Goal: Complete application form

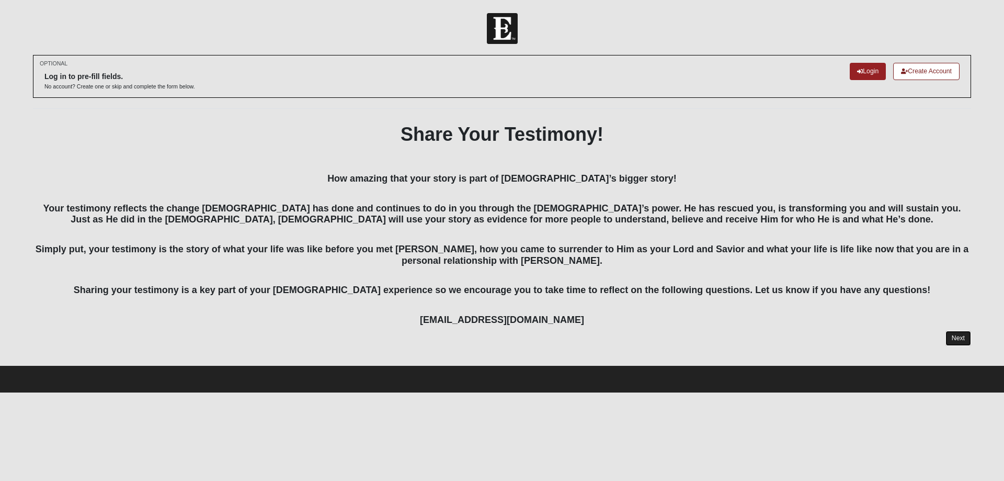
click at [964, 336] on link "Next" at bounding box center [959, 338] width 26 height 15
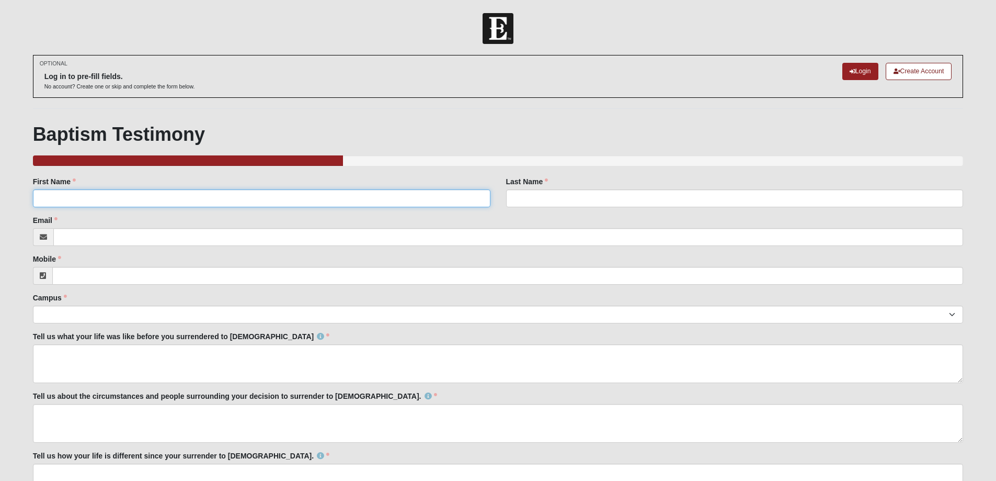
click at [101, 201] on input "First Name" at bounding box center [262, 198] width 458 height 18
type input "[PERSON_NAME]"
type input "Henley"
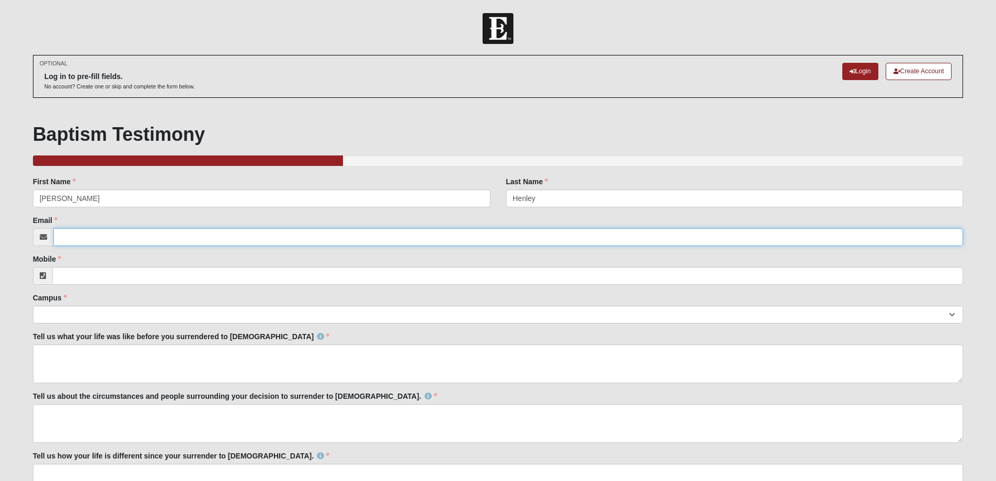
click at [104, 239] on input "Email" at bounding box center [508, 237] width 910 height 18
type input "[EMAIL_ADDRESS][DOMAIN_NAME]"
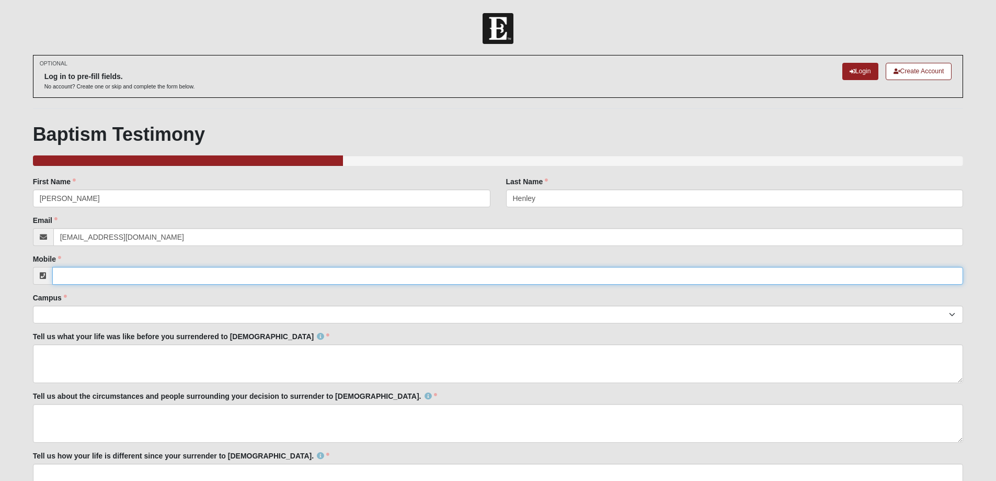
click at [99, 274] on input "Mobile" at bounding box center [508, 276] width 912 height 18
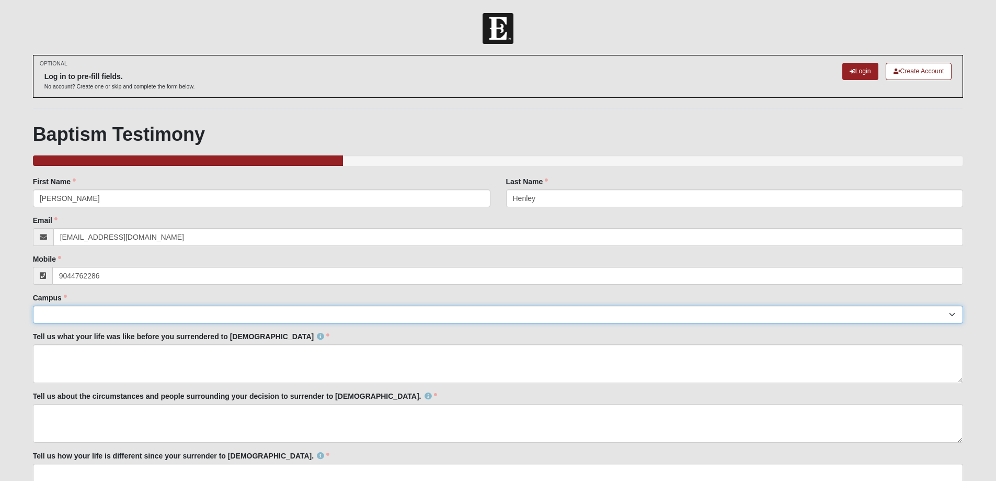
type input "[PHONE_NUMBER]"
click at [85, 315] on select "Arlington Baymeadows Eleven22 Online [PERSON_NAME][GEOGRAPHIC_DATA] Jesup [GEOG…" at bounding box center [498, 314] width 931 height 18
select select "11"
click at [33, 305] on select "Arlington Baymeadows Eleven22 Online [PERSON_NAME][GEOGRAPHIC_DATA] Jesup [GEOG…" at bounding box center [498, 314] width 931 height 18
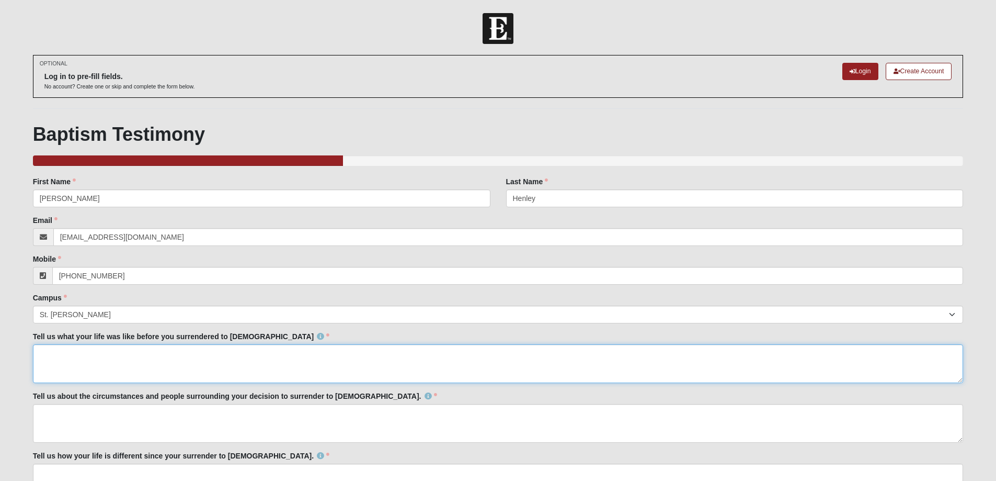
click at [82, 360] on textarea "Tell us what your life was like before you surrendered to [DEMOGRAPHIC_DATA]" at bounding box center [498, 363] width 931 height 39
click at [315, 351] on textarea "A lived every day with a loving family. We went to [DEMOGRAPHIC_DATA] each [DAT…" at bounding box center [498, 363] width 931 height 39
click at [421, 356] on textarea "A lived every day with a loving family. We went to [DEMOGRAPHIC_DATA] each [DAT…" at bounding box center [498, 363] width 931 height 39
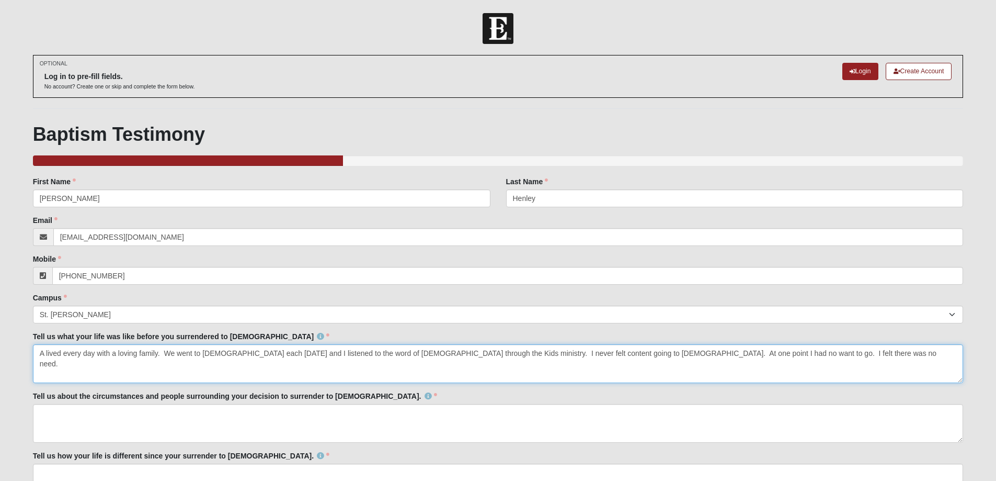
click at [686, 355] on textarea "A lived every day with a loving family. We went to [DEMOGRAPHIC_DATA] each [DAT…" at bounding box center [498, 363] width 931 height 39
drag, startPoint x: 162, startPoint y: 352, endPoint x: 22, endPoint y: 370, distance: 140.2
click at [22, 370] on form "Log In Baptism Testimony Events Baptism Testimony Error OPTIONAL Log in to pre-…" at bounding box center [498, 292] width 996 height 558
type textarea "We went to [DEMOGRAPHIC_DATA] each [DATE] and I listened to the word of [DEMOGR…"
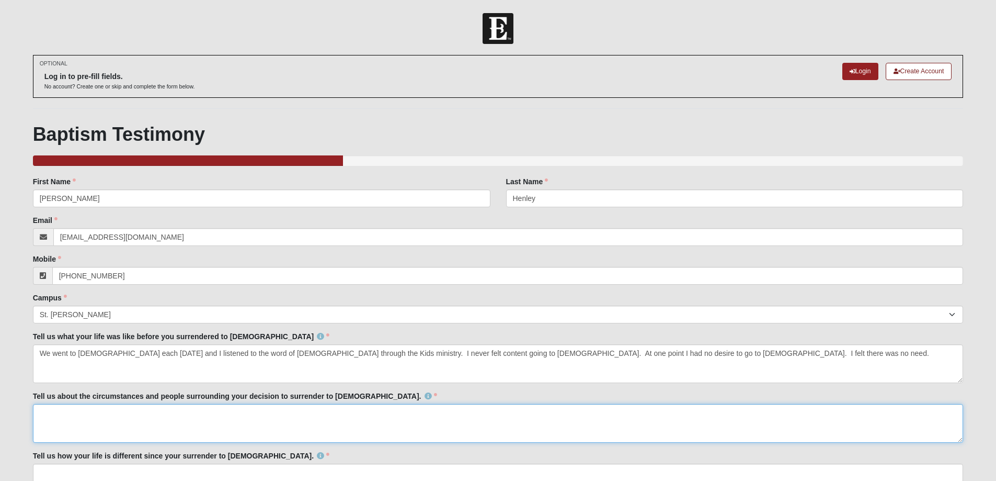
click at [45, 414] on textarea "Tell us about the circumstances and people surrounding your decision to surrend…" at bounding box center [498, 423] width 931 height 39
drag, startPoint x: 305, startPoint y: 414, endPoint x: 155, endPoint y: 416, distance: 150.1
click at [155, 416] on textarea "My mom was my main supporter. I was her one more every [DATE] she went." at bounding box center [498, 423] width 931 height 39
click at [146, 425] on textarea "My mom was my main supporter. I was her one more every [DATE] she went." at bounding box center [498, 423] width 931 height 39
click at [380, 415] on textarea "My mom was my main supporter. She asked me to go and I was her one more every […" at bounding box center [498, 423] width 931 height 39
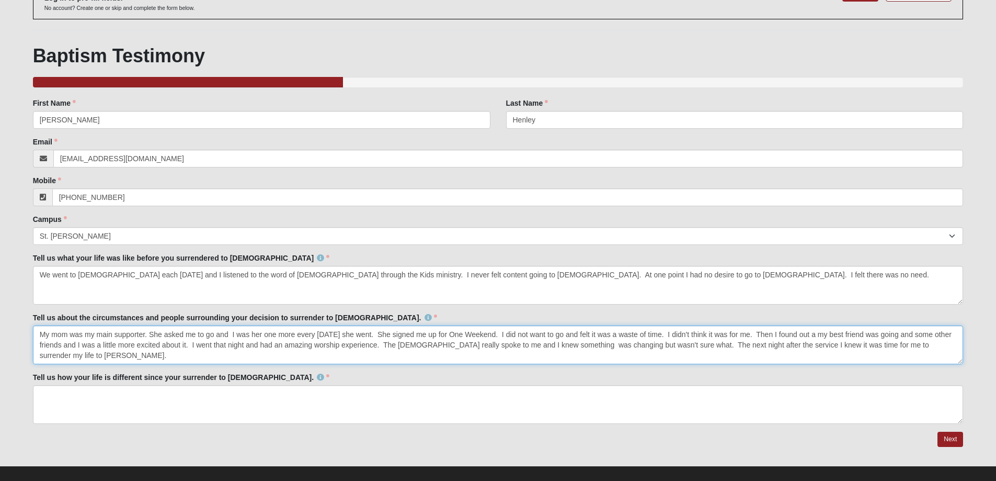
scroll to position [90, 0]
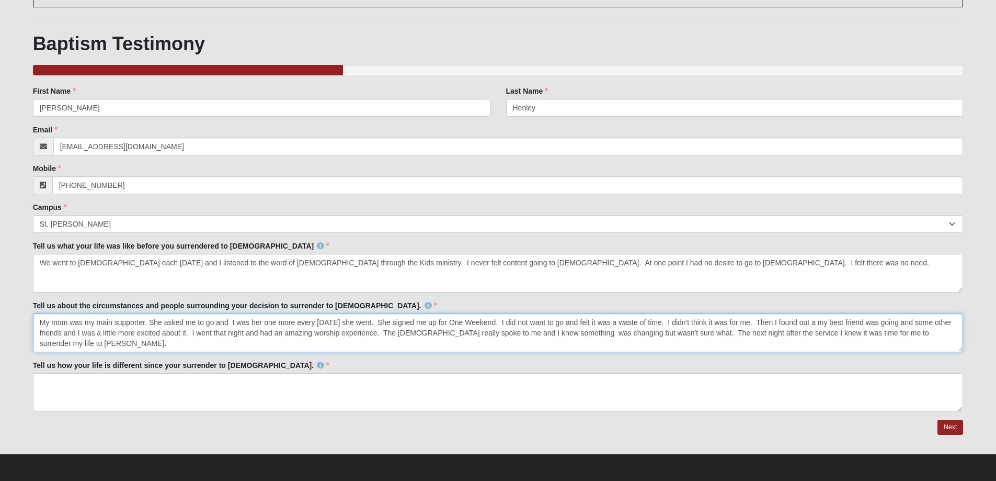
type textarea "My mom was my main supporter. She asked me to go and I was her one more every […"
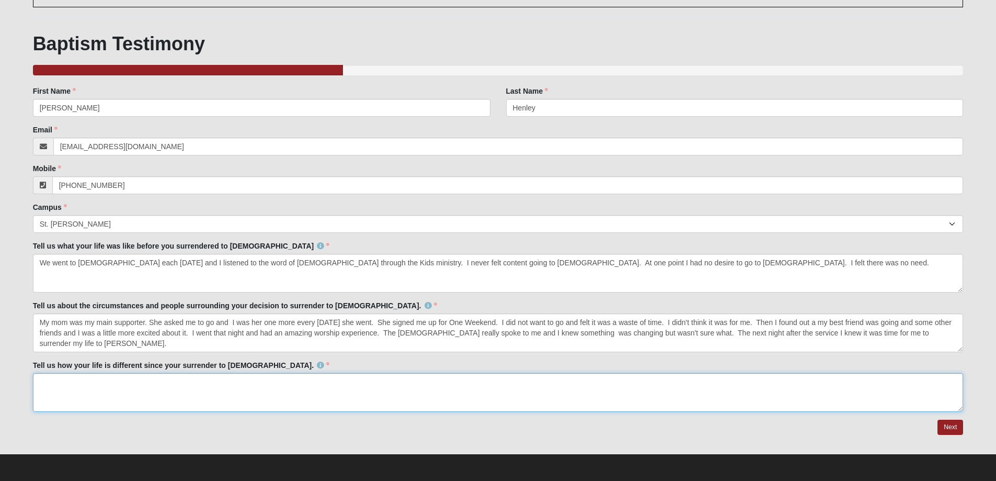
click at [71, 390] on textarea "Tell us how your life is different since your surrender to [DEMOGRAPHIC_DATA]." at bounding box center [498, 392] width 931 height 39
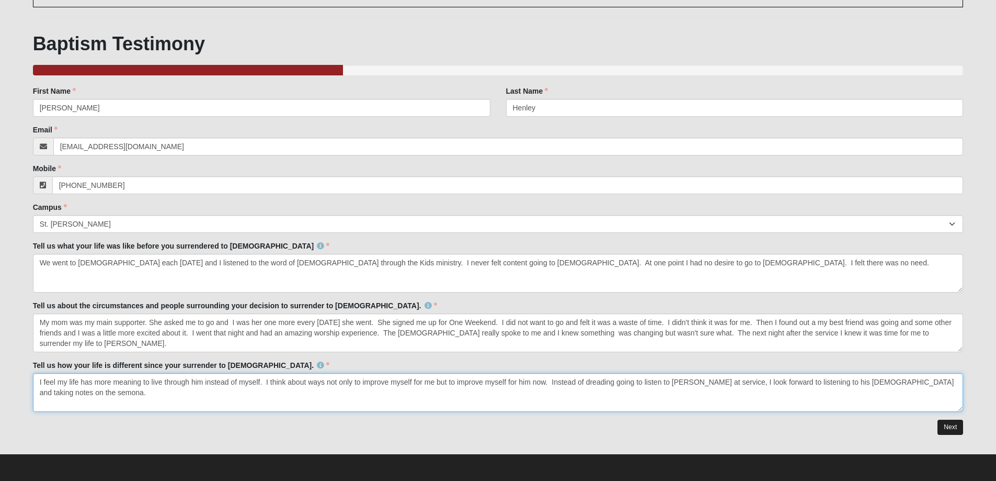
type textarea "I feel my life has more meaning to live through him instead of myself. I think …"
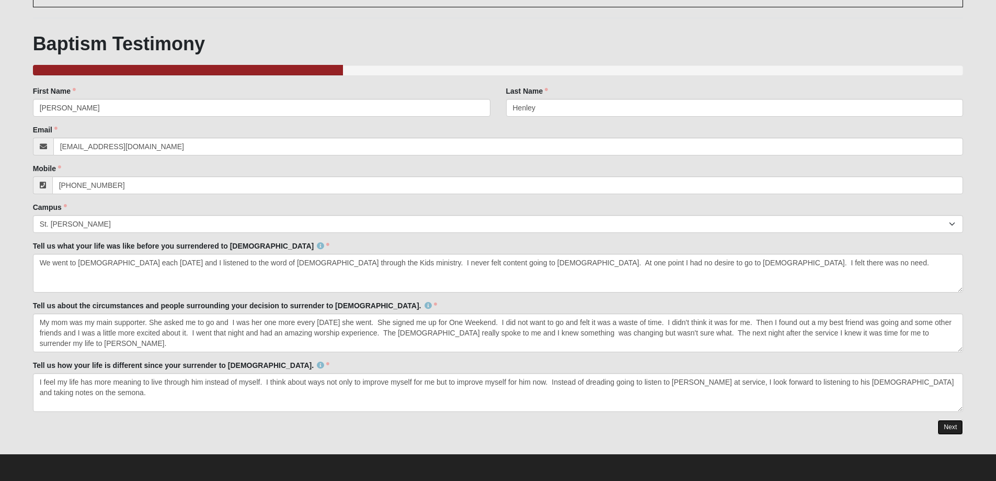
click at [954, 429] on link "Next" at bounding box center [951, 426] width 26 height 15
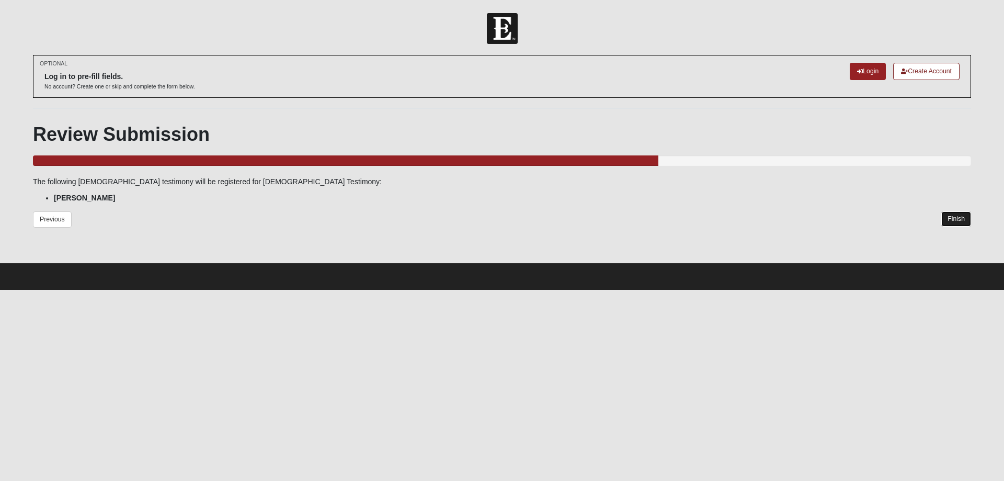
click at [959, 219] on link "Finish" at bounding box center [956, 218] width 30 height 15
